Goal: Check status

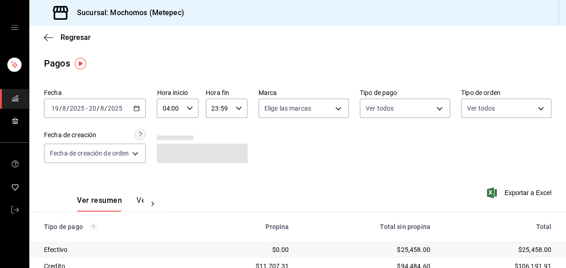
click at [230, 106] on input "23:59" at bounding box center [219, 108] width 26 height 18
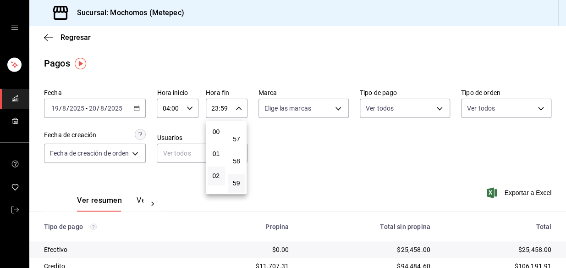
scroll to position [83, 0]
click at [220, 135] on button "04" at bounding box center [216, 136] width 17 height 18
type input "04:59"
click at [385, 170] on div at bounding box center [283, 134] width 566 height 268
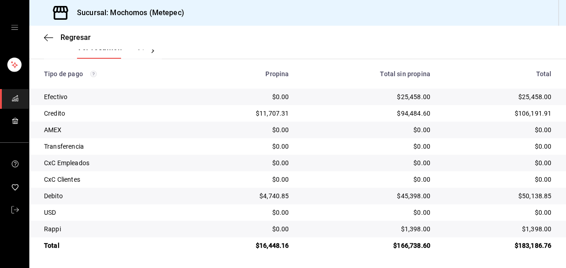
scroll to position [154, 0]
click at [246, 97] on div "$0.00" at bounding box center [244, 96] width 90 height 9
click at [115, 107] on td "Credito" at bounding box center [110, 113] width 163 height 17
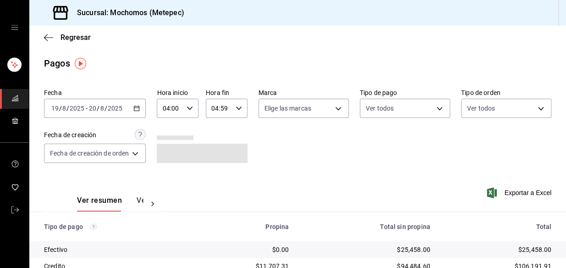
click at [289, 54] on main "Regresar Pagos Fecha 2025-08-19 19 / 8 / 2025 - 2025-08-20 20 / 8 / 2025 Hora i…" at bounding box center [297, 223] width 537 height 395
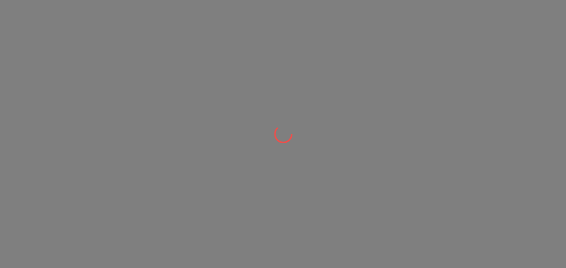
click at [267, 54] on div at bounding box center [283, 134] width 566 height 268
